Goal: Task Accomplishment & Management: Manage account settings

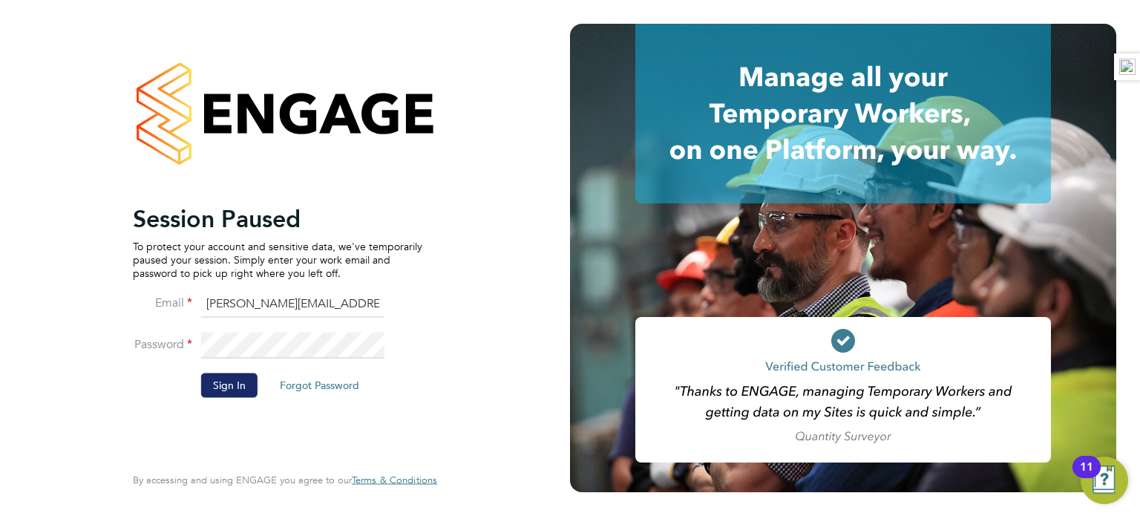
click at [229, 385] on button "Sign In" at bounding box center [229, 385] width 56 height 24
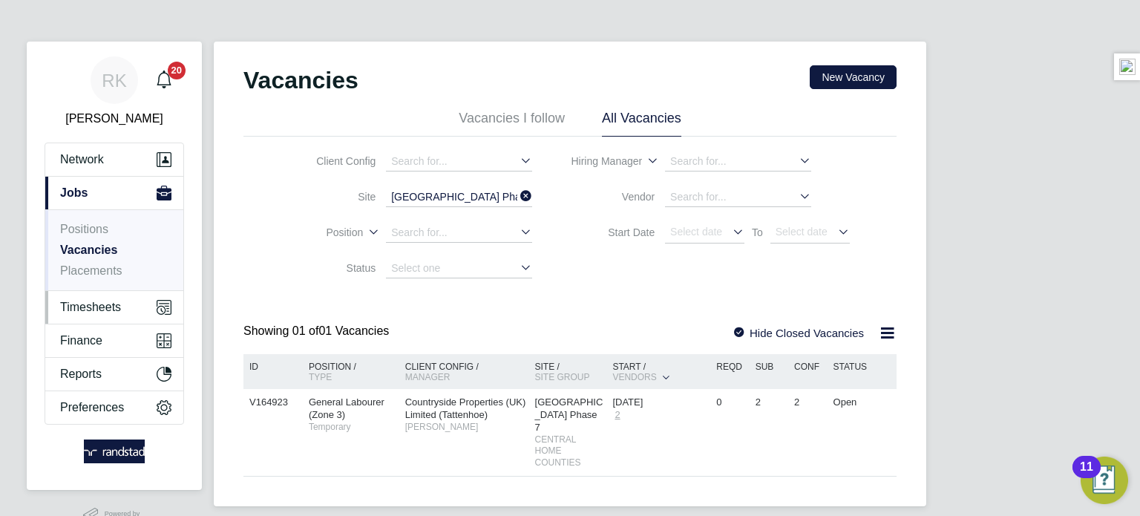
click at [73, 301] on span "Timesheets" at bounding box center [90, 307] width 61 height 13
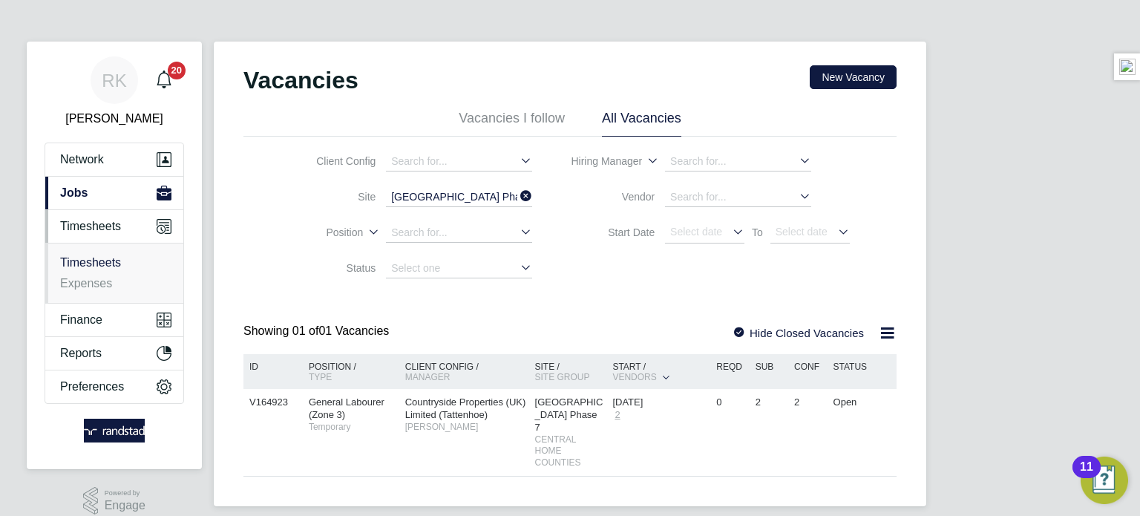
click at [80, 261] on link "Timesheets" at bounding box center [90, 262] width 61 height 13
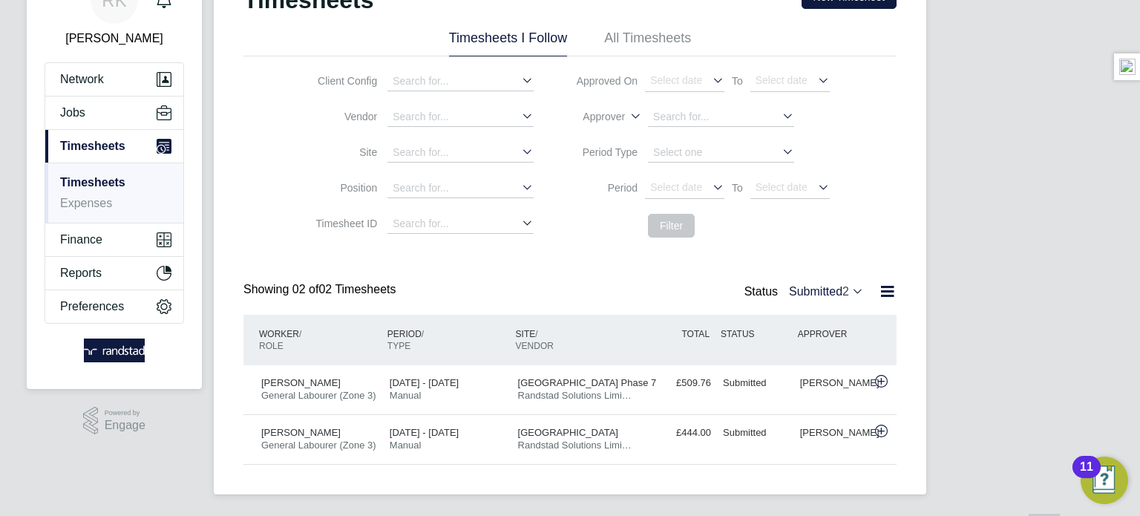
scroll to position [81, 0]
click at [651, 431] on div "£444.00 Submitted" at bounding box center [678, 432] width 77 height 24
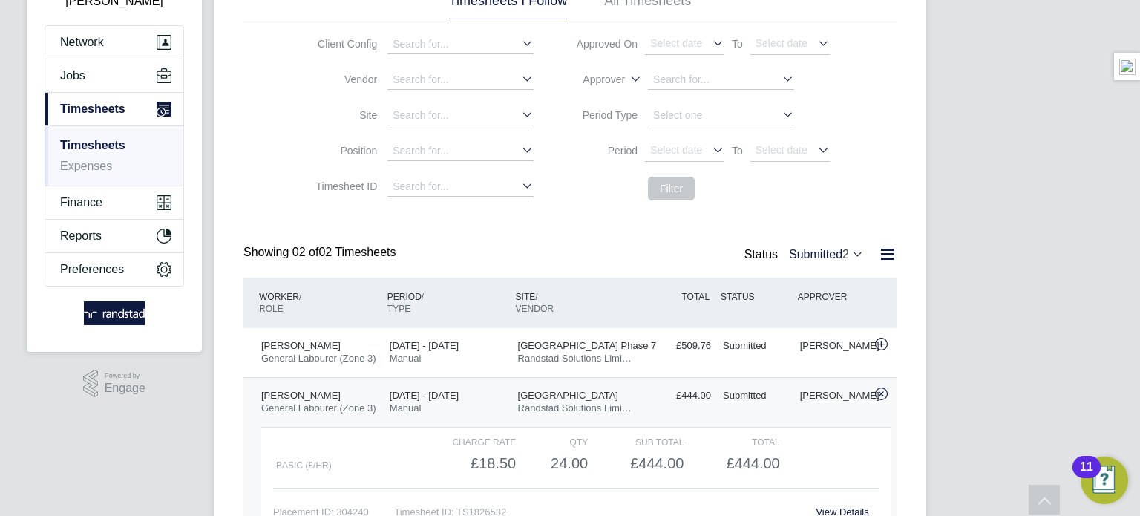
scroll to position [170, 0]
